Goal: Use online tool/utility: Utilize a website feature to perform a specific function

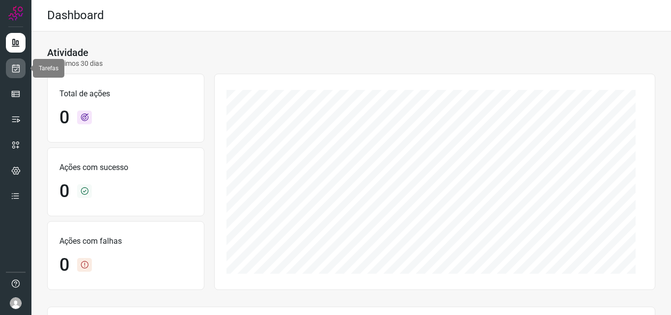
click at [14, 65] on icon at bounding box center [16, 68] width 10 height 10
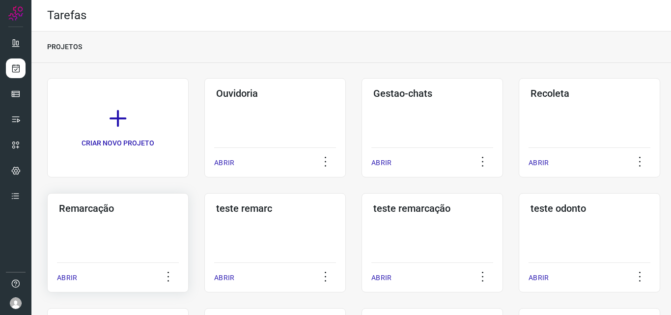
click at [138, 210] on h3 "Remarcação" at bounding box center [118, 208] width 118 height 12
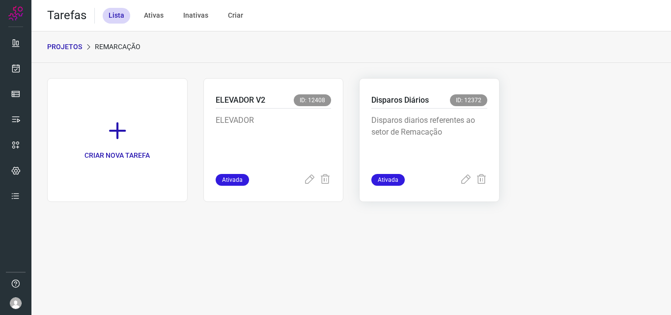
click at [449, 152] on p "Disparos diarios referentes ao setor de Remacação" at bounding box center [429, 138] width 116 height 49
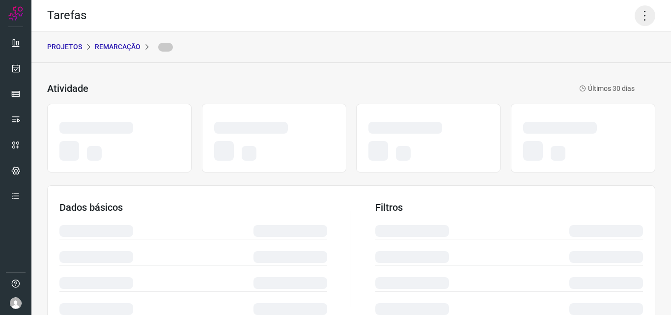
click at [642, 13] on icon at bounding box center [644, 15] width 21 height 21
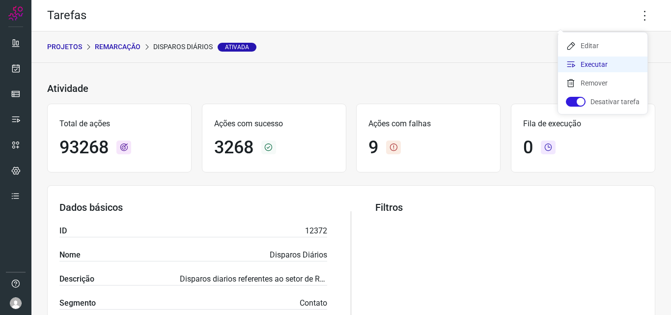
click at [603, 64] on li "Executar" at bounding box center [602, 64] width 89 height 16
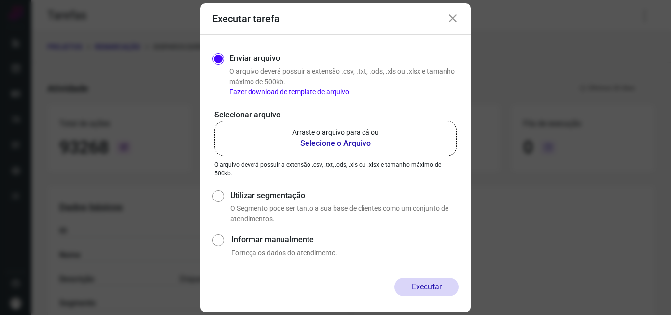
click at [374, 133] on p "Arraste o arquivo para cá ou" at bounding box center [335, 132] width 86 height 10
click at [0, 0] on input "Arraste o arquivo para cá ou Selecione o Arquivo" at bounding box center [0, 0] width 0 height 0
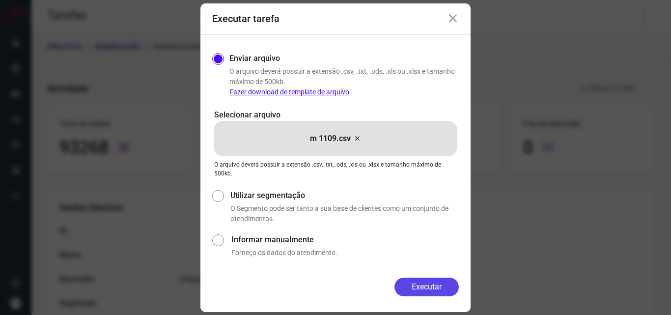
click at [422, 281] on button "Executar" at bounding box center [426, 286] width 64 height 19
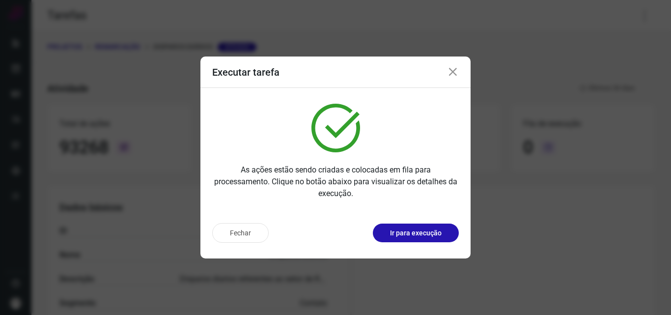
click at [421, 234] on p "Ir para execução" at bounding box center [416, 233] width 52 height 10
